Goal: Obtain resource: Download file/media

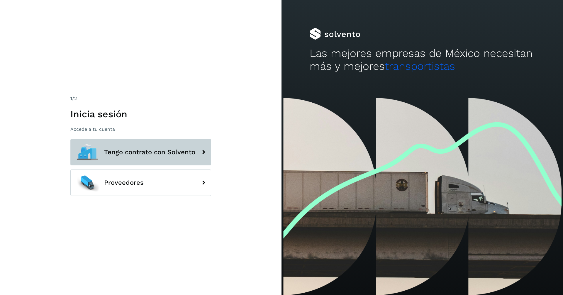
click at [142, 152] on span "Tengo contrato con Solvento" at bounding box center [149, 152] width 91 height 7
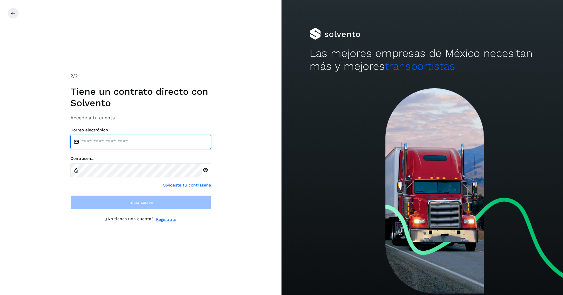
type input "**********"
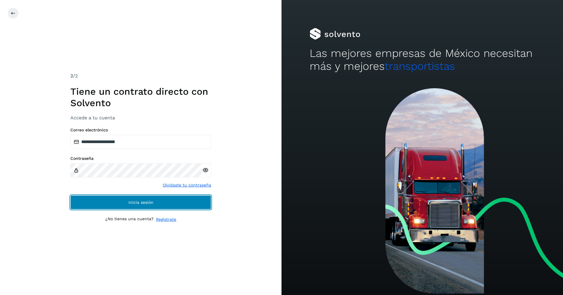
click at [163, 200] on button "Inicia sesión" at bounding box center [140, 202] width 141 height 14
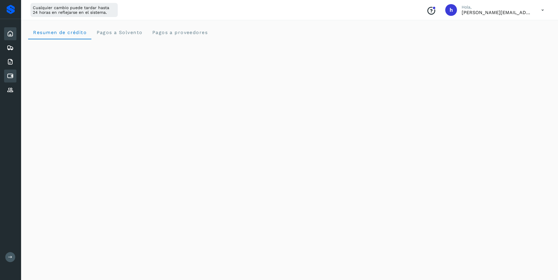
click at [14, 76] on div "Cuentas por pagar" at bounding box center [10, 75] width 12 height 13
click at [10, 77] on icon at bounding box center [10, 75] width 7 height 7
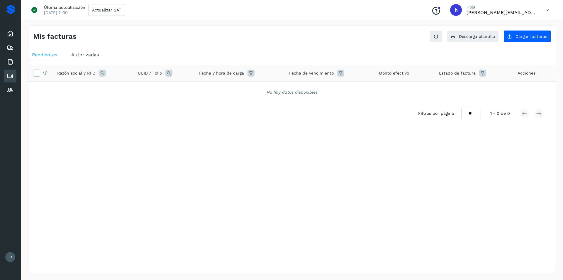
click at [80, 52] on span "Autorizadas" at bounding box center [85, 55] width 28 height 6
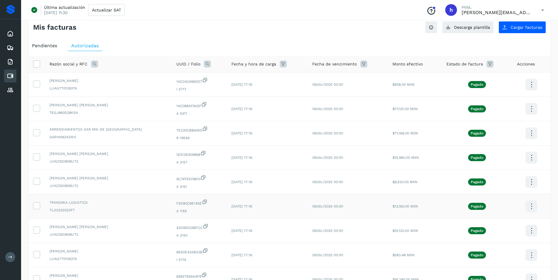
scroll to position [95, 0]
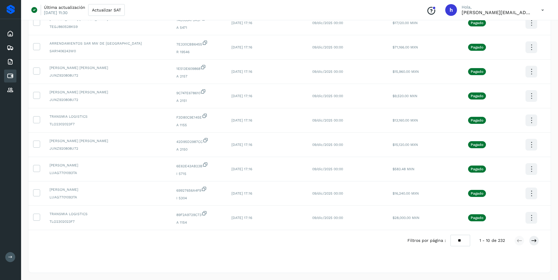
click at [462, 241] on select "** ** **" at bounding box center [461, 239] width 20 height 11
select select "**"
click at [454, 234] on select "** ** **" at bounding box center [461, 239] width 20 height 11
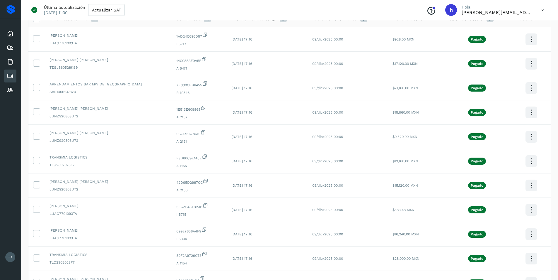
scroll to position [57, 0]
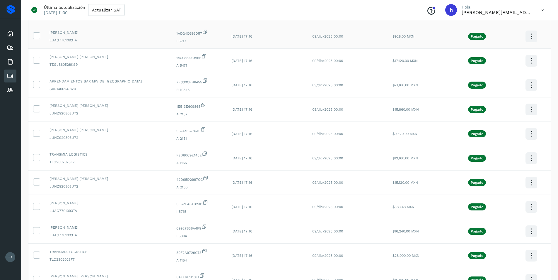
click at [534, 38] on icon at bounding box center [532, 37] width 14 height 14
click at [490, 41] on button "C.Solvento" at bounding box center [502, 42] width 70 height 11
click at [533, 62] on icon at bounding box center [532, 61] width 14 height 14
click at [498, 67] on button "C.Solvento" at bounding box center [502, 66] width 70 height 11
click at [531, 87] on icon at bounding box center [532, 85] width 14 height 14
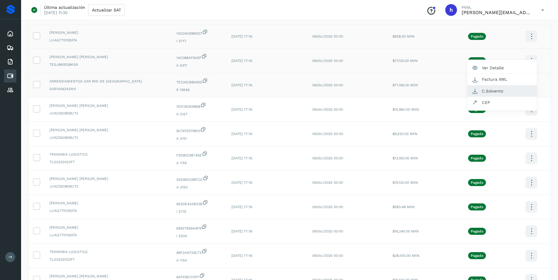
click at [495, 90] on button "C.Solvento" at bounding box center [502, 90] width 70 height 11
click at [533, 109] on icon at bounding box center [532, 110] width 14 height 14
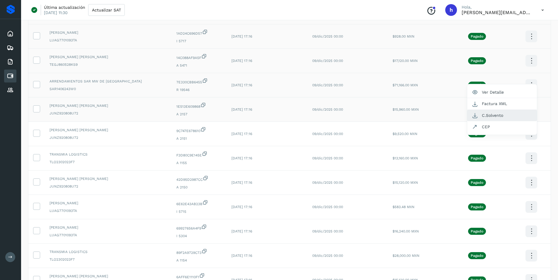
click at [493, 115] on button "C.Solvento" at bounding box center [502, 115] width 70 height 11
click at [529, 132] on icon at bounding box center [532, 134] width 14 height 14
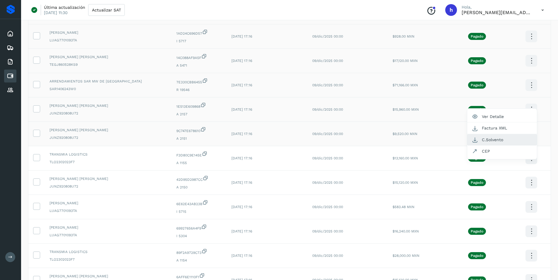
click at [493, 140] on button "C.Solvento" at bounding box center [502, 139] width 70 height 11
click at [530, 159] on icon at bounding box center [532, 158] width 14 height 14
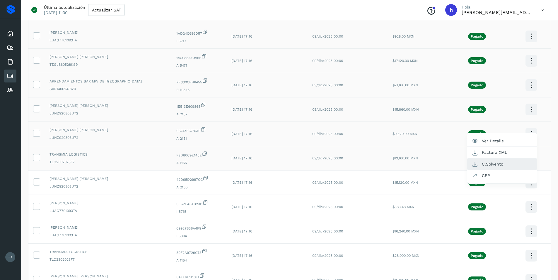
click at [504, 162] on button "C.Solvento" at bounding box center [502, 163] width 70 height 11
click at [529, 186] on icon at bounding box center [532, 183] width 14 height 14
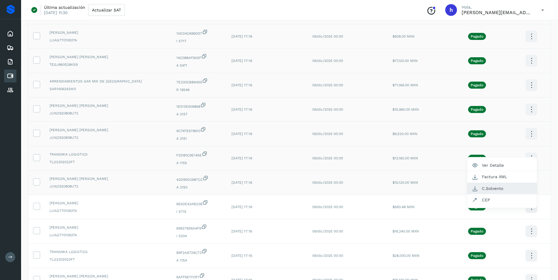
click at [489, 185] on button "C.Solvento" at bounding box center [502, 188] width 70 height 11
click at [529, 205] on icon at bounding box center [532, 207] width 14 height 14
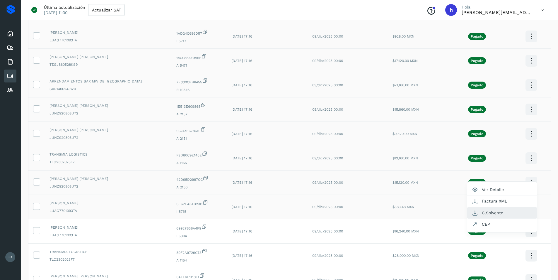
click at [493, 210] on button "C.Solvento" at bounding box center [502, 212] width 70 height 11
click at [530, 231] on icon at bounding box center [532, 231] width 14 height 14
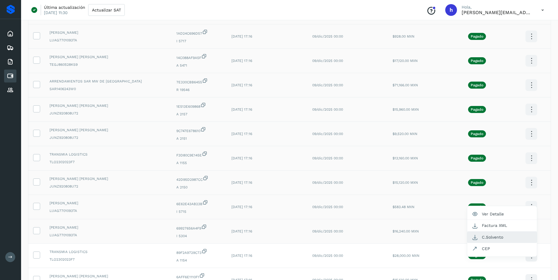
click at [496, 236] on button "C.Solvento" at bounding box center [502, 236] width 70 height 11
click at [528, 256] on icon at bounding box center [532, 256] width 14 height 14
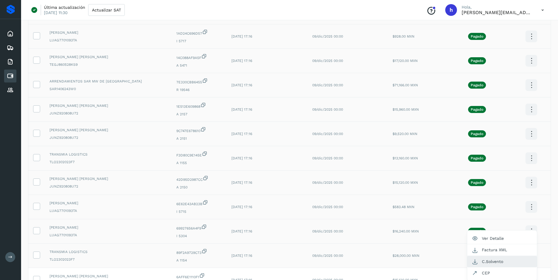
click at [494, 260] on button "C.Solvento" at bounding box center [502, 261] width 70 height 11
click at [530, 276] on icon at bounding box center [532, 280] width 14 height 14
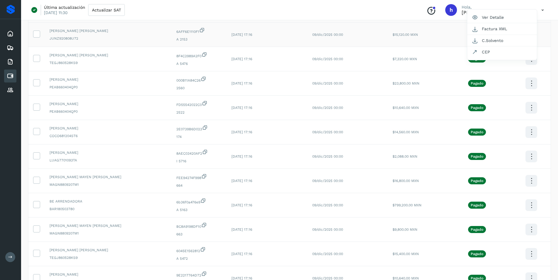
scroll to position [292, 0]
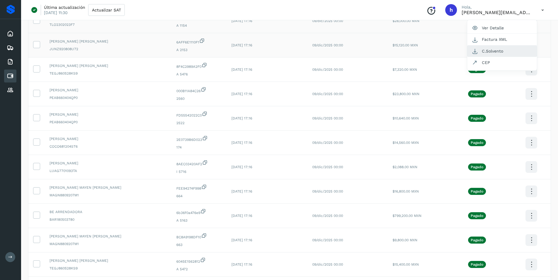
click at [498, 53] on button "C.Solvento" at bounding box center [502, 50] width 70 height 11
click at [528, 71] on icon at bounding box center [532, 70] width 14 height 14
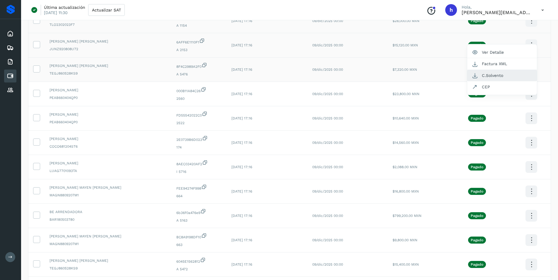
click at [500, 74] on button "C.Solvento" at bounding box center [502, 75] width 70 height 11
click at [531, 95] on icon at bounding box center [532, 94] width 14 height 14
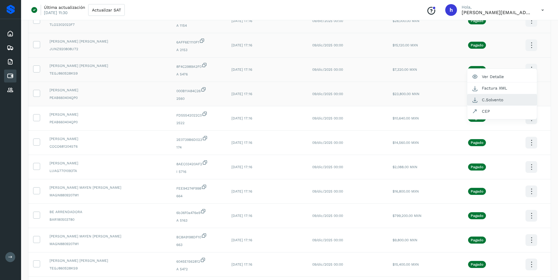
click at [498, 102] on button "C.Solvento" at bounding box center [502, 99] width 70 height 11
click at [529, 118] on icon at bounding box center [532, 118] width 14 height 14
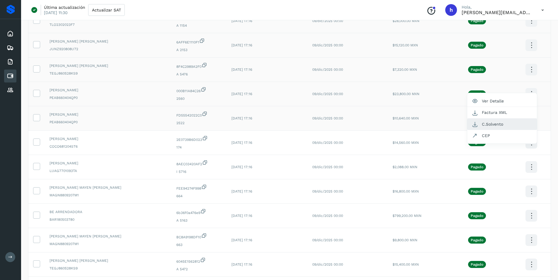
click at [494, 124] on button "C.Solvento" at bounding box center [502, 123] width 70 height 11
click at [532, 142] on icon at bounding box center [532, 143] width 14 height 14
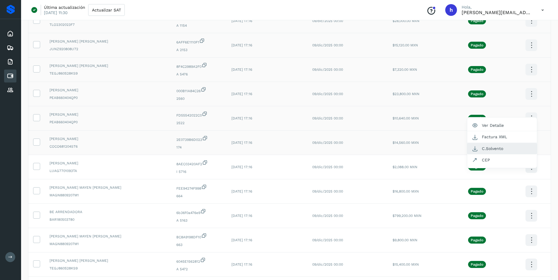
click at [498, 147] on button "C.Solvento" at bounding box center [502, 148] width 70 height 11
click at [530, 168] on icon at bounding box center [532, 167] width 14 height 14
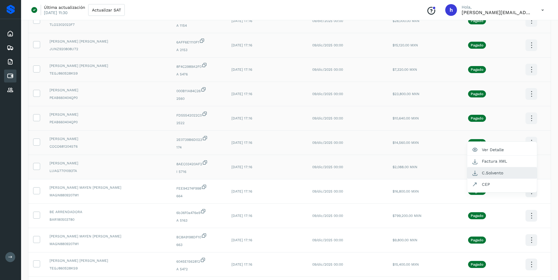
click at [496, 172] on button "C.Solvento" at bounding box center [502, 172] width 70 height 11
click at [532, 192] on icon at bounding box center [532, 191] width 14 height 14
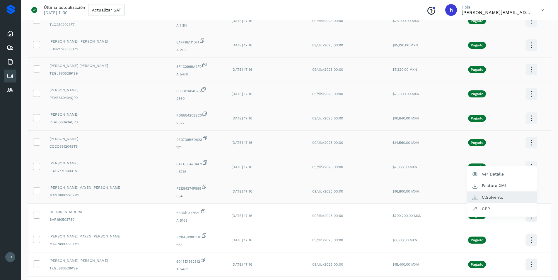
click at [500, 197] on button "C.Solvento" at bounding box center [502, 196] width 70 height 11
click at [527, 215] on icon at bounding box center [532, 216] width 14 height 14
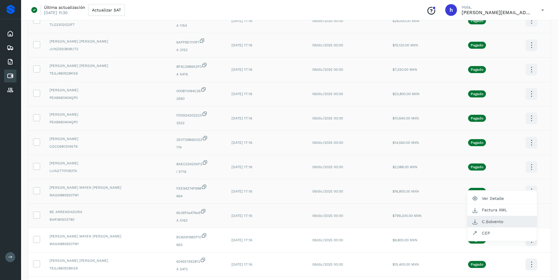
click at [501, 220] on button "C.Solvento" at bounding box center [502, 221] width 70 height 11
click at [530, 237] on icon at bounding box center [532, 240] width 14 height 14
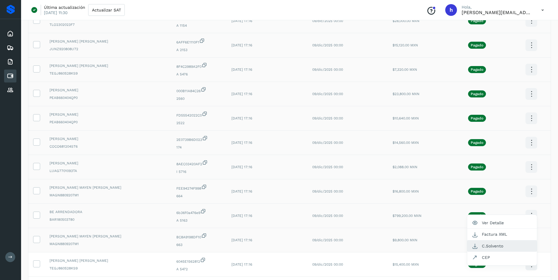
click at [498, 245] on button "C.Solvento" at bounding box center [502, 245] width 70 height 11
click at [533, 266] on icon at bounding box center [532, 264] width 14 height 14
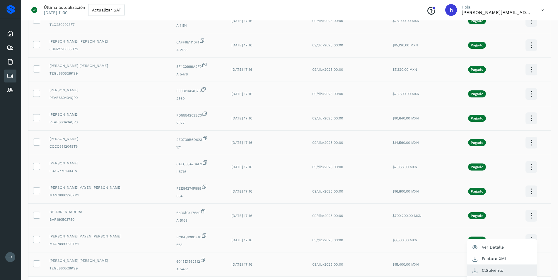
click at [498, 268] on button "C.Solvento" at bounding box center [502, 269] width 70 height 11
drag, startPoint x: 412, startPoint y: 266, endPoint x: 381, endPoint y: 263, distance: 31.4
click at [388, 263] on td "$15,400.00 MXN" at bounding box center [415, 264] width 54 height 24
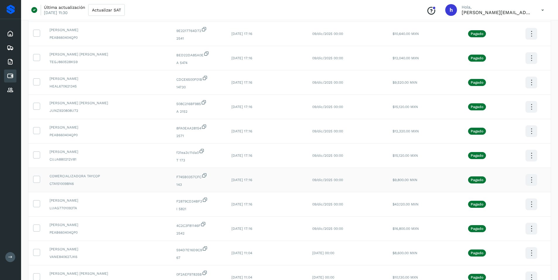
scroll to position [555, 0]
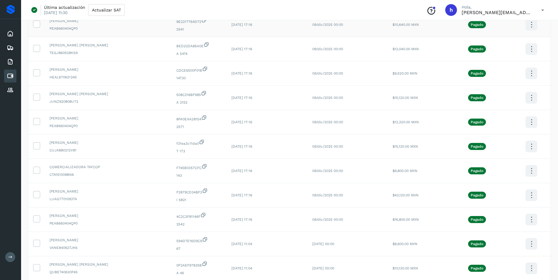
click at [529, 27] on icon at bounding box center [532, 25] width 14 height 14
click at [496, 32] on button "C.Solvento" at bounding box center [502, 30] width 70 height 11
click at [529, 46] on icon at bounding box center [532, 49] width 14 height 14
click at [499, 53] on button "C.Solvento" at bounding box center [502, 54] width 70 height 11
click at [532, 72] on icon at bounding box center [532, 74] width 14 height 14
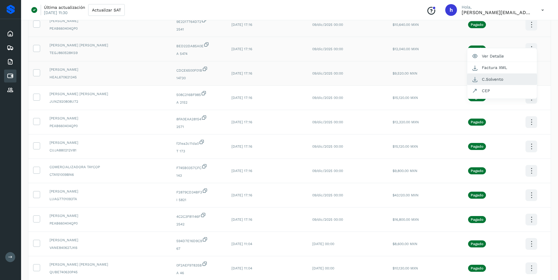
click at [502, 80] on button "C.Solvento" at bounding box center [502, 79] width 70 height 11
click at [529, 99] on icon at bounding box center [532, 98] width 14 height 14
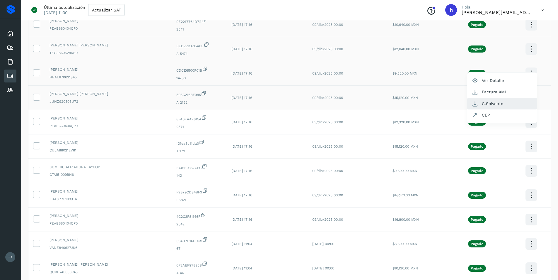
click at [497, 103] on button "C.Solvento" at bounding box center [502, 103] width 70 height 11
click at [532, 122] on icon at bounding box center [532, 122] width 14 height 14
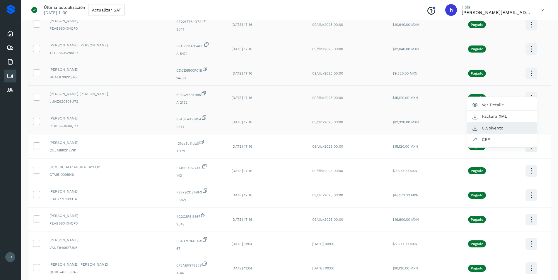
click at [504, 129] on button "C.Solvento" at bounding box center [502, 127] width 70 height 11
click at [530, 149] on icon at bounding box center [532, 147] width 14 height 14
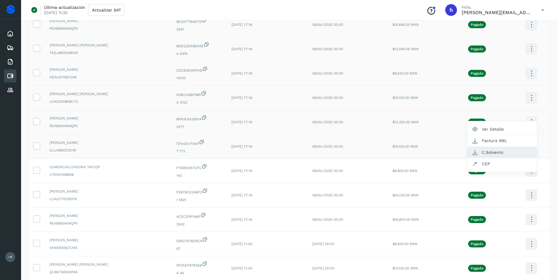
click at [494, 153] on button "C.Solvento" at bounding box center [502, 152] width 70 height 11
click at [531, 170] on icon at bounding box center [532, 171] width 14 height 14
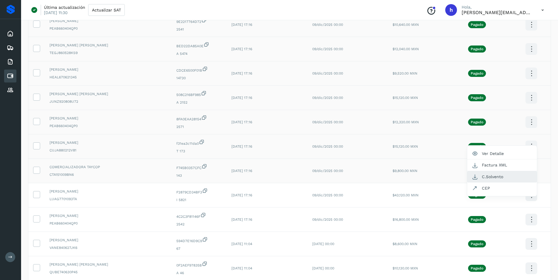
click at [498, 175] on button "C.Solvento" at bounding box center [502, 176] width 70 height 11
click at [526, 194] on icon at bounding box center [532, 195] width 14 height 14
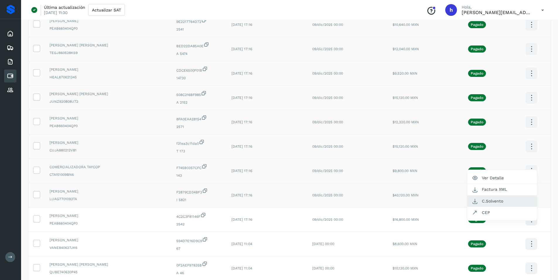
click at [491, 198] on button "C.Solvento" at bounding box center [502, 200] width 70 height 11
click at [532, 221] on icon at bounding box center [532, 219] width 14 height 14
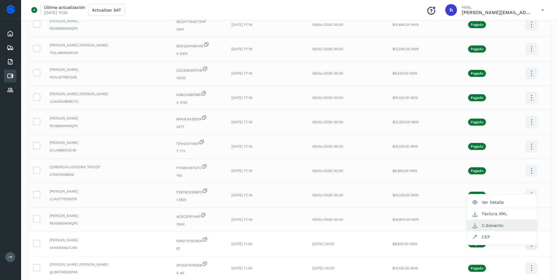
click at [508, 225] on button "C.Solvento" at bounding box center [502, 225] width 70 height 11
click at [531, 244] on icon at bounding box center [532, 244] width 14 height 14
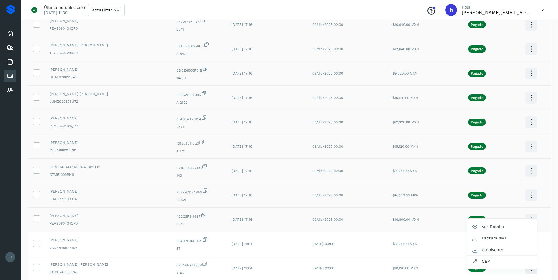
scroll to position [557, 0]
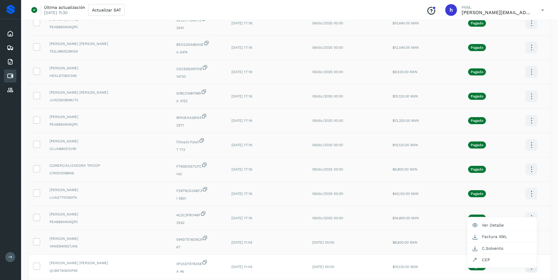
click at [449, 245] on div at bounding box center [279, 140] width 558 height 280
